Goal: Information Seeking & Learning: Learn about a topic

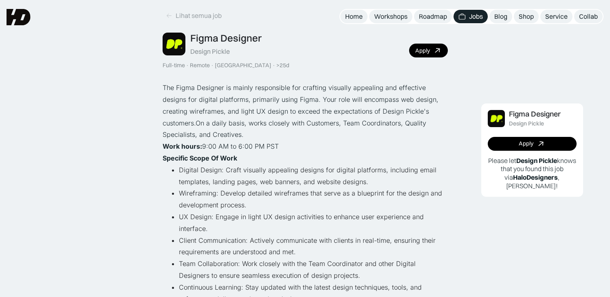
scroll to position [31, 0]
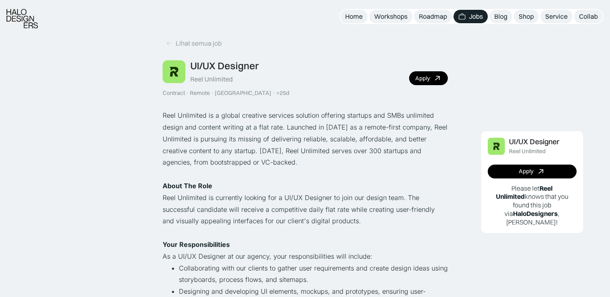
scroll to position [6, 0]
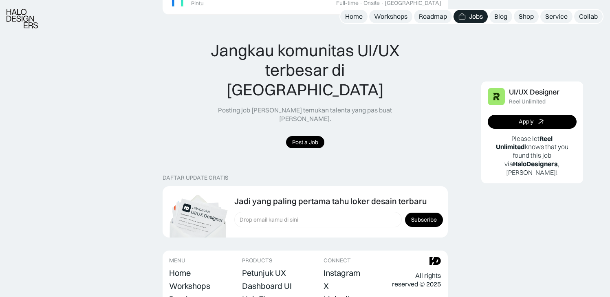
scroll to position [984, 0]
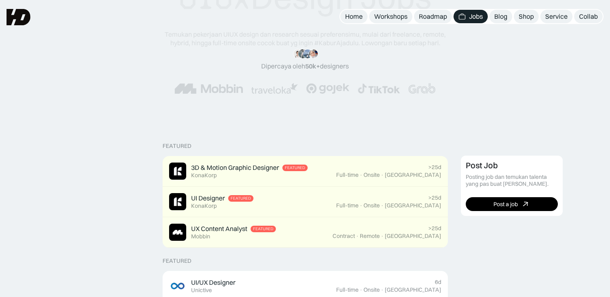
scroll to position [73, 0]
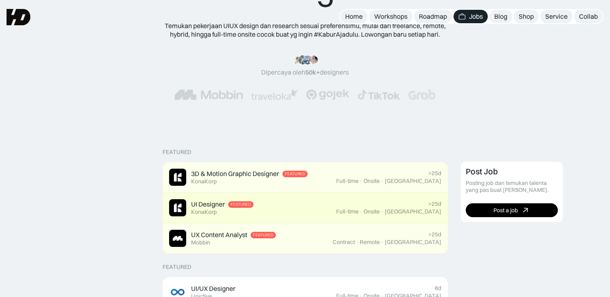
click at [296, 210] on div "UI Designer Featured KonaKorp" at bounding box center [252, 207] width 167 height 17
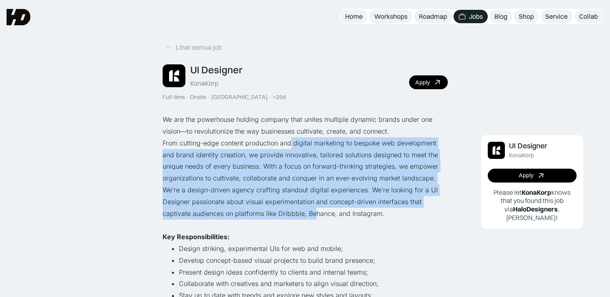
drag, startPoint x: 291, startPoint y: 138, endPoint x: 313, endPoint y: 212, distance: 76.8
click at [313, 212] on div "We are the powerhouse holding company that unites multiple dynamic brands under…" at bounding box center [305, 302] width 285 height 376
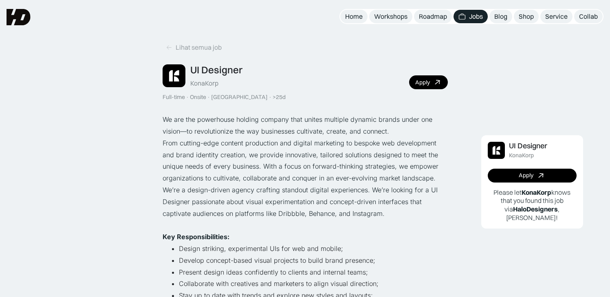
click at [313, 212] on p "We’re a design-driven agency crafting standout digital experiences. We’re looki…" at bounding box center [305, 201] width 285 height 35
click at [528, 145] on div "UI Designer" at bounding box center [528, 146] width 38 height 9
click at [178, 84] on img at bounding box center [174, 75] width 23 height 23
